Goal: Information Seeking & Learning: Learn about a topic

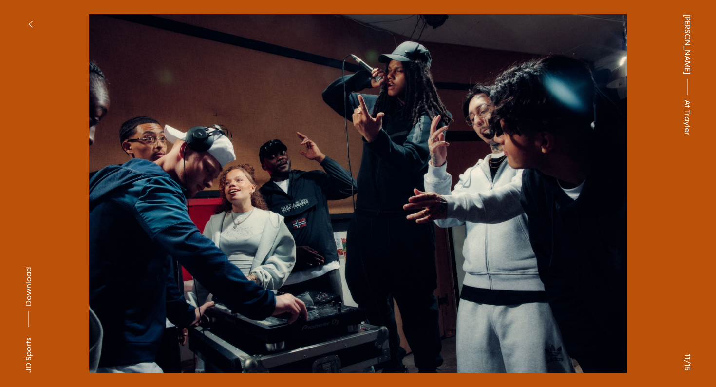
scroll to position [2494, 0]
click at [25, 20] on button "button" at bounding box center [29, 24] width 21 height 21
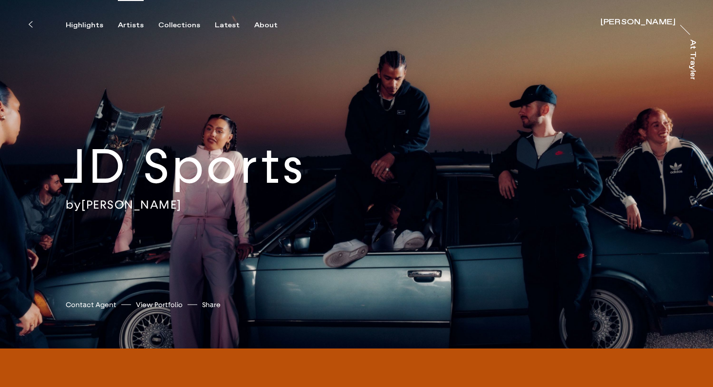
click at [134, 25] on div "Artists" at bounding box center [131, 25] width 26 height 9
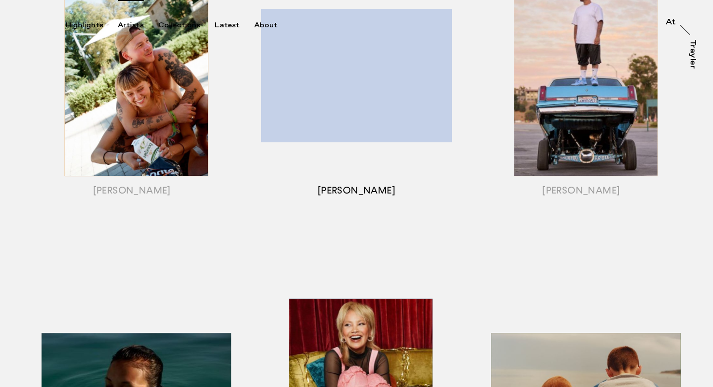
scroll to position [264, 0]
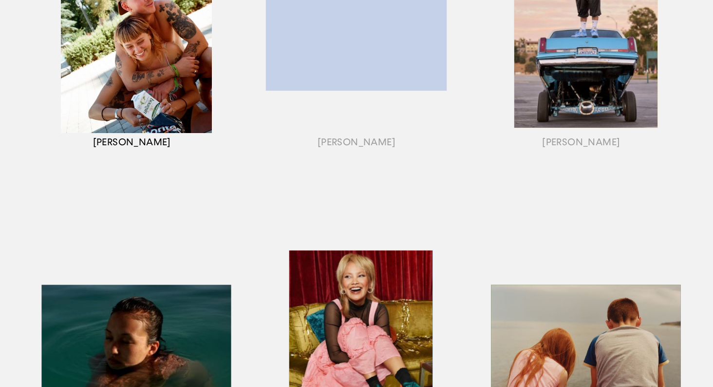
click at [150, 114] on div "button" at bounding box center [131, 40] width 224 height 304
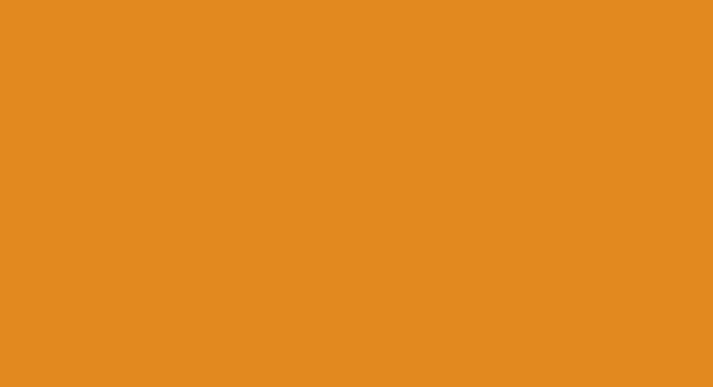
scroll to position [641, 0]
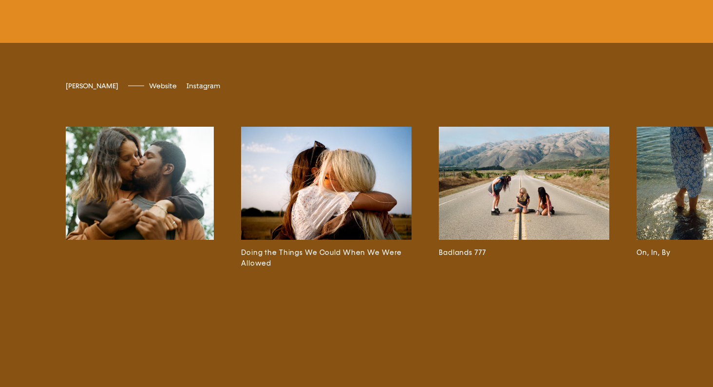
scroll to position [0, 1210]
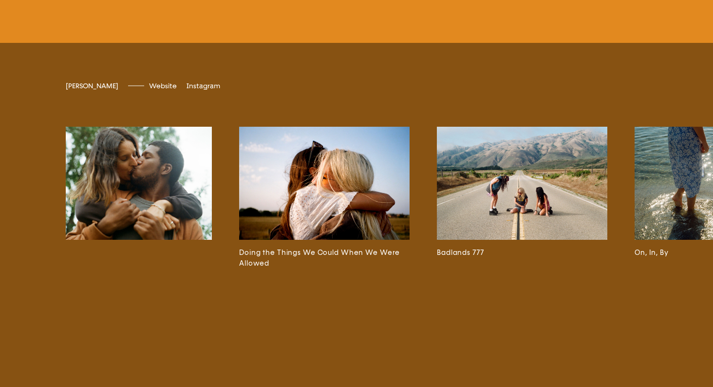
click at [509, 206] on img at bounding box center [522, 183] width 170 height 113
